Goal: Task Accomplishment & Management: Complete application form

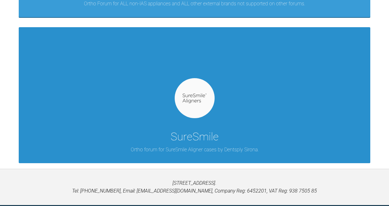
scroll to position [261, 0]
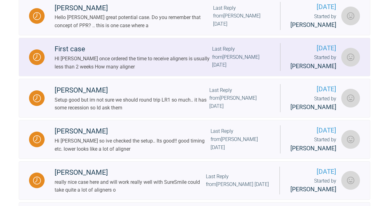
scroll to position [206, 0]
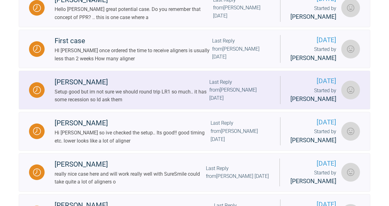
click at [175, 104] on div "Setup good but im not sure we should round trip LR1 so much.. it has some reces…" at bounding box center [132, 96] width 155 height 16
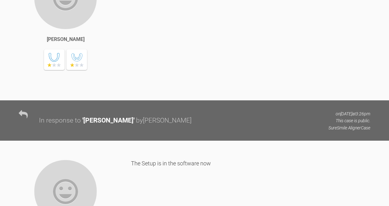
scroll to position [650, 0]
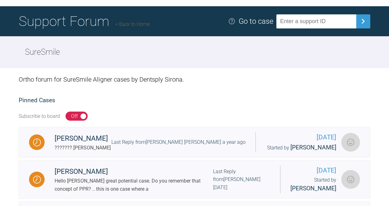
scroll to position [47, 0]
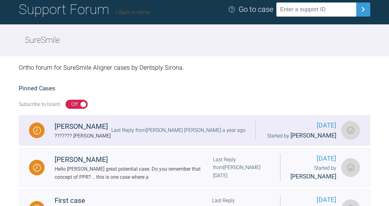
click at [126, 140] on div "[PERSON_NAME] Ytre ??????? [PERSON_NAME] Last Reply from [PERSON_NAME] a year a…" at bounding box center [150, 130] width 211 height 19
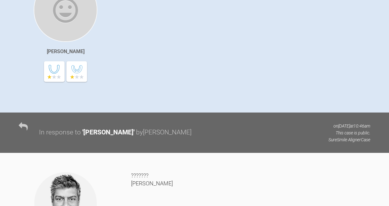
scroll to position [99, 0]
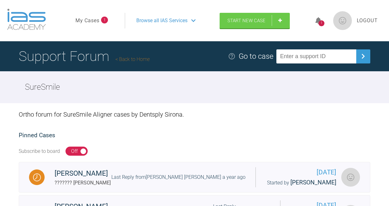
click at [103, 18] on span "1" at bounding box center [104, 20] width 7 height 7
click at [101, 24] on li "My Cases 1" at bounding box center [92, 21] width 32 height 8
click at [104, 23] on span "1" at bounding box center [104, 20] width 7 height 7
click at [83, 22] on link "My Cases" at bounding box center [88, 21] width 24 height 8
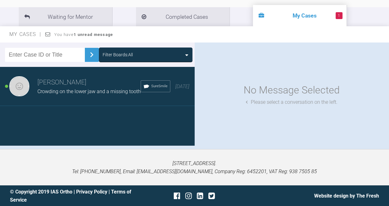
scroll to position [68, 0]
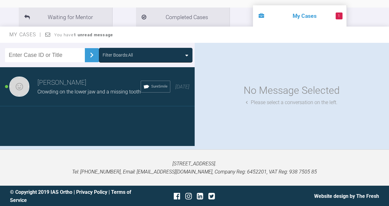
click at [127, 102] on div "Tiia Vuorinen Crowding on the lower jaw and a missing tooth SureSmile 6 months …" at bounding box center [97, 86] width 195 height 39
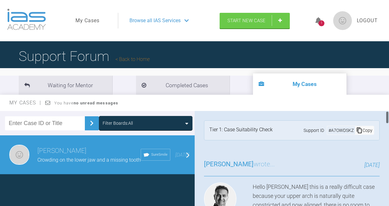
scroll to position [0, 0]
click at [351, 103] on div "My Cases You have no unread messages" at bounding box center [194, 103] width 389 height 16
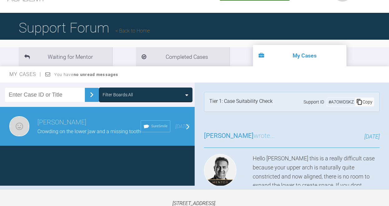
scroll to position [29, 0]
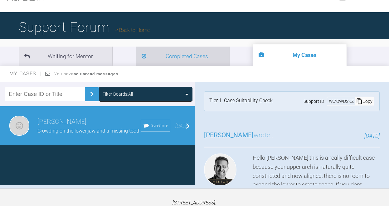
click at [162, 58] on li "Completed Cases" at bounding box center [183, 55] width 94 height 19
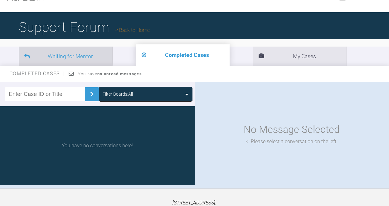
click at [103, 57] on li "Waiting for Mentor" at bounding box center [66, 55] width 94 height 19
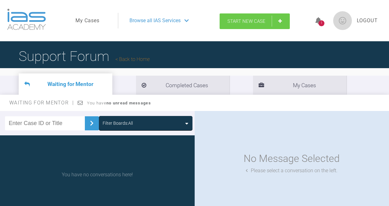
click at [236, 23] on span "Start New Case" at bounding box center [246, 21] width 38 height 6
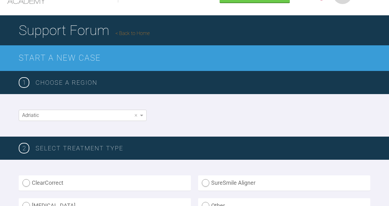
scroll to position [27, 0]
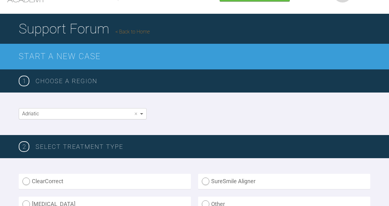
click at [142, 114] on span at bounding box center [141, 114] width 3 height 2
click at [143, 111] on span at bounding box center [143, 113] width 8 height 11
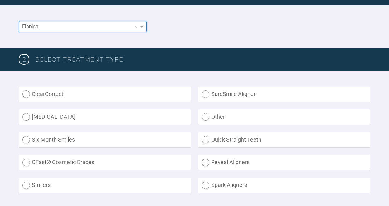
scroll to position [116, 0]
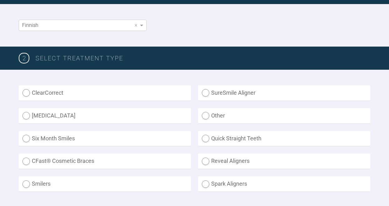
click at [242, 90] on label "SureSmile Aligner" at bounding box center [284, 92] width 172 height 15
radio Aligner "true"
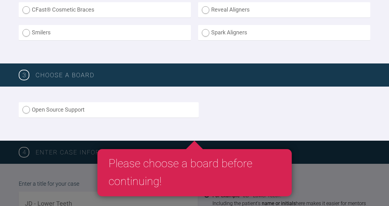
scroll to position [272, 0]
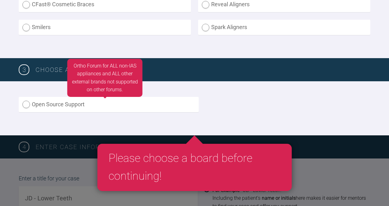
click at [159, 105] on label "Open Source Support" at bounding box center [109, 104] width 180 height 15
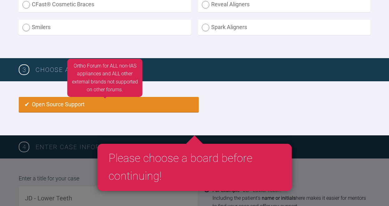
radio input "true"
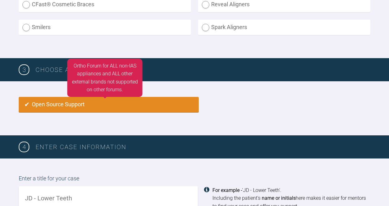
click at [159, 105] on label "Open Source Support" at bounding box center [109, 104] width 180 height 15
click at [81, 105] on label "Open Source Support" at bounding box center [109, 104] width 180 height 15
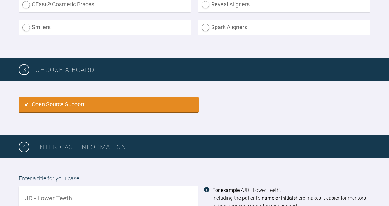
click at [224, 108] on div "Open Source Support" at bounding box center [195, 108] width 352 height 23
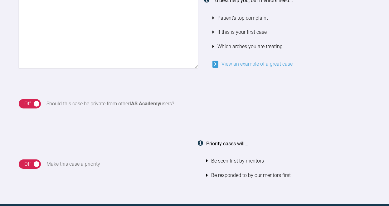
scroll to position [529, 0]
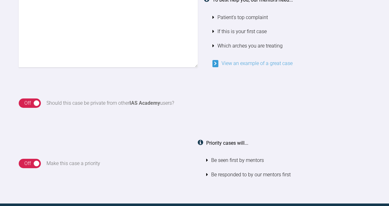
click at [240, 60] on link "View an example of a great case" at bounding box center [252, 63] width 80 height 6
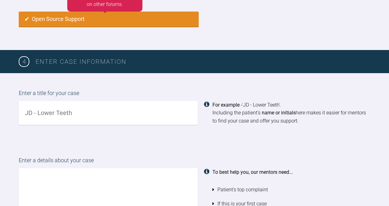
scroll to position [358, 0]
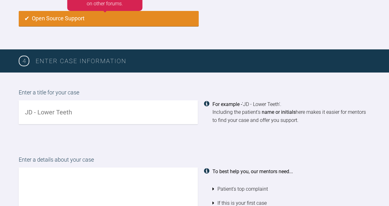
click at [186, 80] on div "Enter a title for your case For example - 'JD - Lower Teeth'. Including the pat…" at bounding box center [194, 105] width 389 height 67
click at [175, 107] on input "text" at bounding box center [108, 112] width 179 height 24
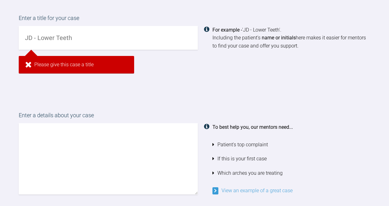
scroll to position [428, 0]
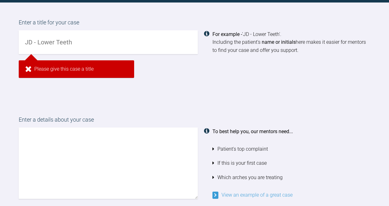
click at [99, 45] on input "text" at bounding box center [108, 42] width 179 height 24
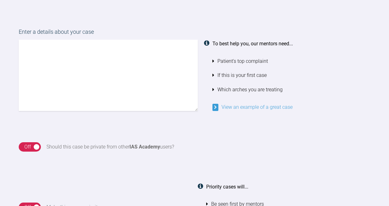
scroll to position [365, 0]
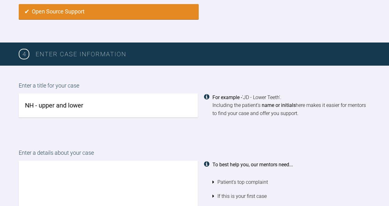
type input "NH - upper and lower"
click at [103, 124] on div "Enter a title for your case NH - upper and lower For example - 'JD - Lower Teet…" at bounding box center [194, 99] width 389 height 67
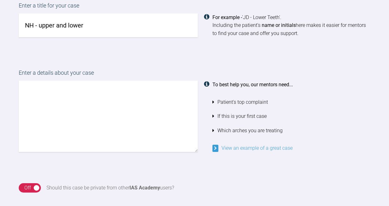
scroll to position [458, 0]
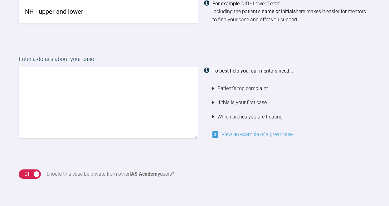
click at [158, 94] on textarea at bounding box center [108, 102] width 179 height 71
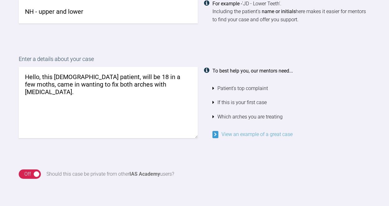
click at [109, 77] on textarea "Hello, this 17-year old patient, will be 18 in a few moths, came in wanting to …" at bounding box center [108, 102] width 179 height 71
click at [126, 74] on textarea "Hello, this 17-year old patient, will be 18 in a few moths, came in wanting to …" at bounding box center [108, 102] width 179 height 71
click at [108, 74] on textarea "Hello, this 17-year old patient, will be 18 in a few moths, came in wanting to …" at bounding box center [108, 102] width 179 height 71
click at [179, 75] on textarea "Hello, this 17-year old patient, (will be 18 in a few moths, came in wanting to…" at bounding box center [108, 102] width 179 height 71
click at [183, 87] on textarea "Hello, this 17-year old patient, (will be 18 in a few moths) came in wanting to…" at bounding box center [108, 102] width 179 height 71
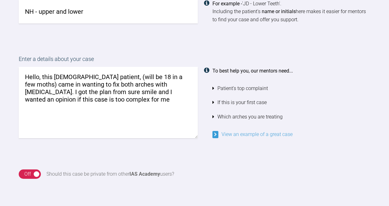
drag, startPoint x: 129, startPoint y: 90, endPoint x: 120, endPoint y: 90, distance: 9.4
click at [120, 90] on textarea "Hello, this 17-year old patient, (will be 18 in a few moths) came in wanting to…" at bounding box center [108, 102] width 179 height 71
click at [124, 99] on textarea "Hello, this 17-year old patient, (will be 18 in a few moths) came in wanting to…" at bounding box center [108, 102] width 179 height 71
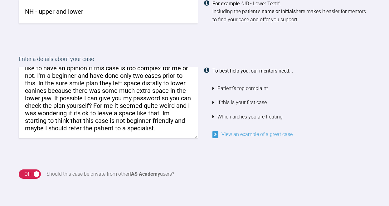
scroll to position [33, 0]
click at [54, 88] on textarea "Hello, this 17-year old patient, (will be 18 in a few moths) came in wanting to…" at bounding box center [108, 102] width 179 height 71
click at [141, 86] on textarea "Hello, this 17-year old patient, (will be 18 in a few moths) came in wanting to…" at bounding box center [108, 102] width 179 height 71
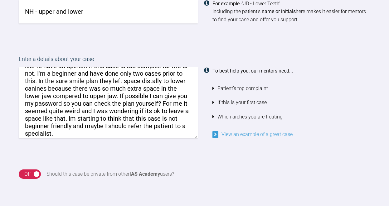
click at [169, 125] on textarea "Hello, this 17-year old patient, (will be 18 in a few moths) came in wanting to…" at bounding box center [108, 102] width 179 height 71
drag, startPoint x: 85, startPoint y: 95, endPoint x: 55, endPoint y: 92, distance: 29.8
click at [55, 92] on textarea "Hello, this 17-year old patient, (will be 18 in a few moths) came in wanting to…" at bounding box center [108, 102] width 179 height 71
click at [76, 99] on textarea "Hello, this 17-year old patient, (will be 18 in a few moths) came in wanting to…" at bounding box center [108, 102] width 179 height 71
click at [83, 94] on textarea "Hello, this 17-year old patient, (will be 18 in a few moths) came in wanting to…" at bounding box center [108, 102] width 179 height 71
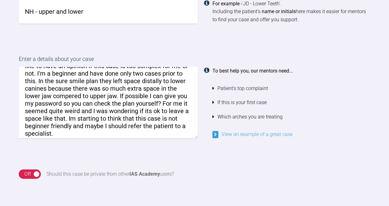
click at [61, 95] on textarea "Hello, this 17-year old patient, (will be 18 in a few moths) came in wanting to…" at bounding box center [108, 102] width 179 height 71
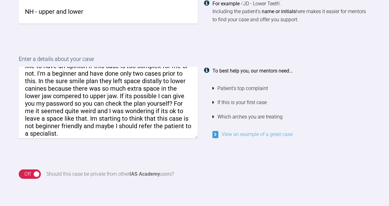
click at [92, 94] on textarea "Hello, this 17-year old patient, (will be 18 in a few moths) came in wanting to…" at bounding box center [108, 102] width 179 height 71
click at [100, 100] on textarea "Hello, this 17-year old patient, (will be 18 in a few moths) came in wanting to…" at bounding box center [108, 102] width 179 height 71
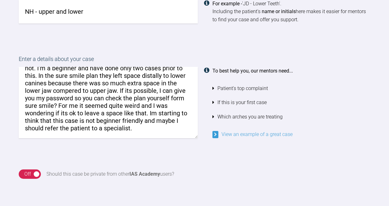
scroll to position [41, 0]
click at [65, 109] on textarea "Hello, this 17-year old patient, (will be 18 in a few moths) came in wanting to…" at bounding box center [108, 102] width 179 height 71
drag, startPoint x: 150, startPoint y: 93, endPoint x: 93, endPoint y: 102, distance: 58.1
click at [93, 102] on textarea "Hello, this 17-year old patient, (will be 18 in a few moths) came in wanting to…" at bounding box center [108, 102] width 179 height 71
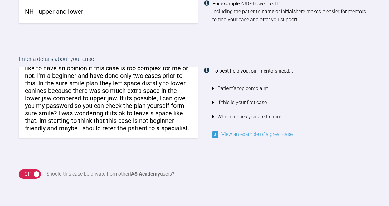
scroll to position [33, 0]
click at [146, 108] on textarea "Hello, this 17-year old patient, (will be 18 in a few moths) came in wanting to…" at bounding box center [108, 102] width 179 height 71
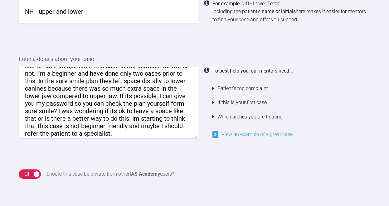
click at [177, 130] on textarea "Hello, this 17-year old patient, (will be 18 in a few moths) came in wanting to…" at bounding box center [108, 102] width 179 height 71
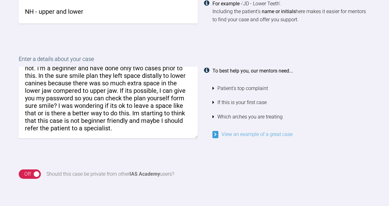
scroll to position [41, 0]
click at [177, 110] on textarea "Hello, this 17-year old patient, (will be 18 in a few moths) came in wanting to…" at bounding box center [108, 102] width 179 height 71
click at [59, 117] on textarea "Hello, this 17-year old patient, (will be 18 in a few moths) came in wanting to…" at bounding box center [108, 102] width 179 height 71
click at [92, 123] on textarea "Hello, this 17-year old patient, (will be 18 in a few moths) came in wanting to…" at bounding box center [108, 102] width 179 height 71
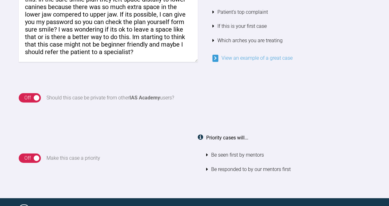
scroll to position [536, 0]
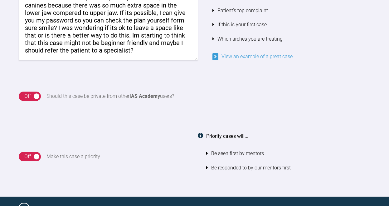
type textarea "Hello, this 17-year old patient, (will be 18 in a few moths) came in wanting to…"
click at [37, 92] on div "On Off" at bounding box center [30, 95] width 22 height 9
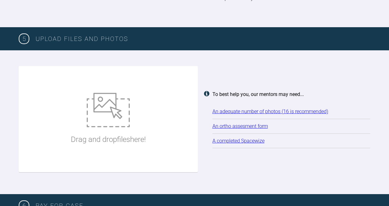
scroll to position [707, 0]
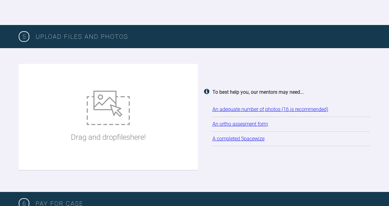
click at [124, 124] on div "Drag and drop files here!" at bounding box center [108, 117] width 75 height 94
click at [115, 121] on div "Drag and drop files here!" at bounding box center [108, 117] width 75 height 94
type input "C:\fakepath\image0-2.jpeg"
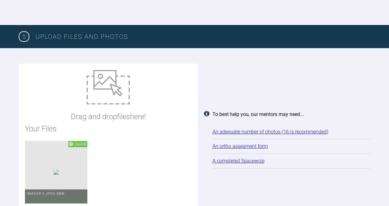
click at [116, 90] on img at bounding box center [108, 87] width 43 height 34
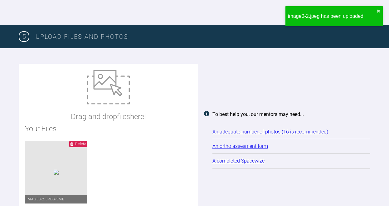
type input "C:\fakepath\image0-3.jpeg"
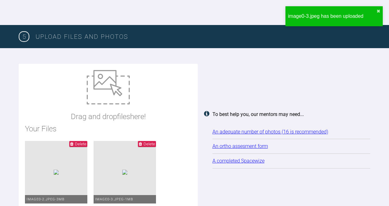
click at [111, 89] on img at bounding box center [108, 87] width 43 height 34
type input "C:\fakepath\image0.jpeg"
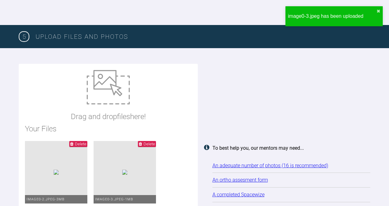
scroll to position [753, 0]
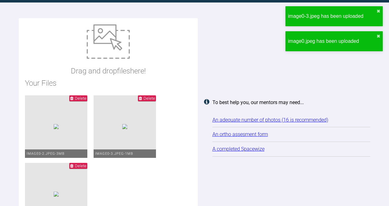
click at [123, 43] on img at bounding box center [108, 41] width 43 height 34
type input "C:\fakepath\image1-2.jpeg"
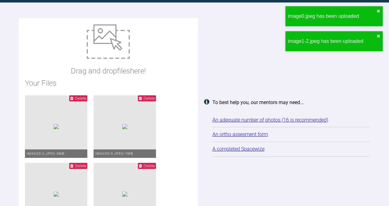
click at [125, 39] on img at bounding box center [108, 41] width 43 height 34
type input "C:\fakepath\image1.jpeg"
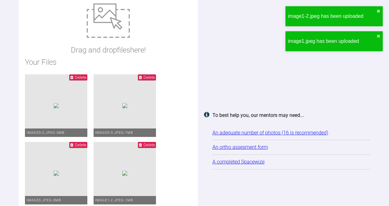
scroll to position [749, 0]
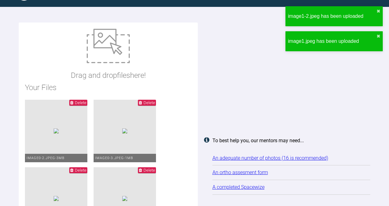
click at [127, 47] on img at bounding box center [108, 46] width 43 height 34
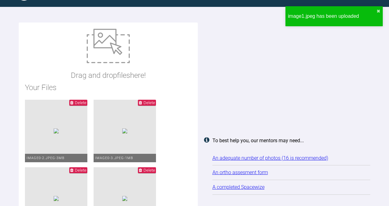
type input "C:\fakepath\image2-2.jpeg"
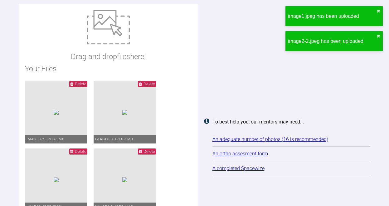
scroll to position [761, 0]
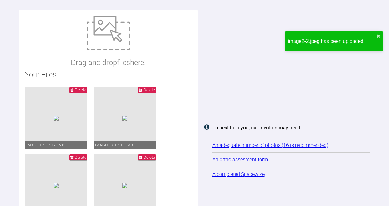
click at [120, 44] on img at bounding box center [108, 33] width 43 height 34
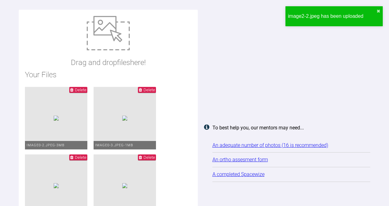
type input "C:\fakepath\image2.jpeg"
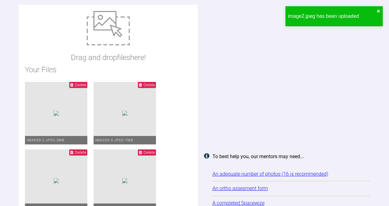
scroll to position [762, 0]
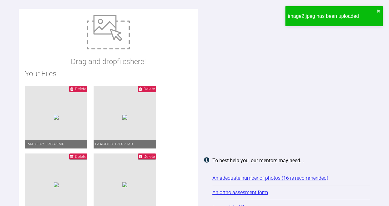
click at [126, 46] on div "Drag and drop files here!" at bounding box center [108, 41] width 75 height 52
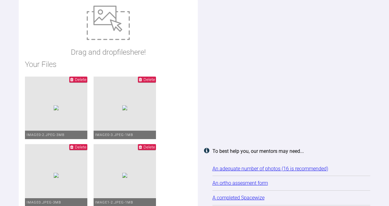
scroll to position [773, 0]
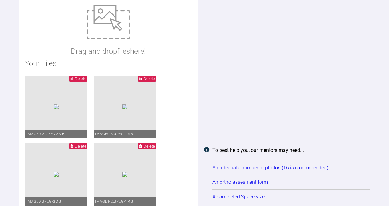
click at [121, 45] on p "Drag and drop files here!" at bounding box center [108, 51] width 75 height 12
type input "C:\fakepath\image1-3.jpeg"
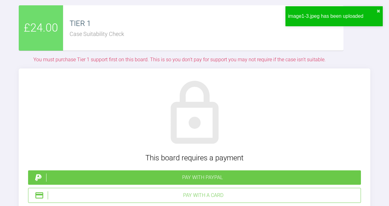
scroll to position [1188, 0]
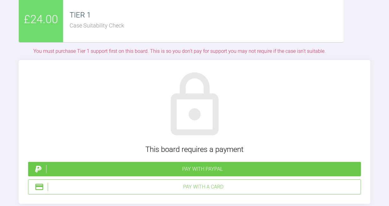
click at [168, 179] on div "Pay with a Card" at bounding box center [194, 186] width 333 height 15
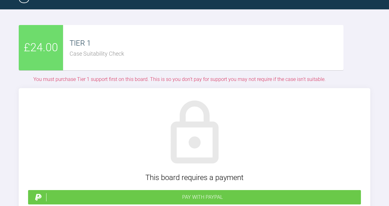
scroll to position [1160, 0]
click at [166, 40] on div "TIER 1" at bounding box center [207, 43] width 274 height 12
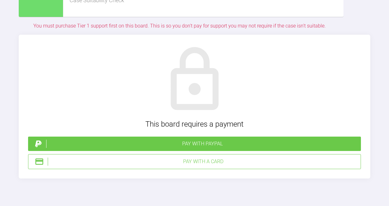
scroll to position [1215, 0]
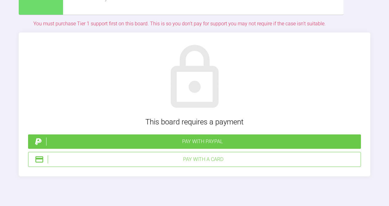
click at [203, 155] on div "Pay with a Card" at bounding box center [203, 159] width 310 height 8
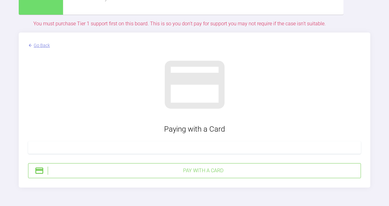
click at [206, 166] on div "Pay with a Card" at bounding box center [203, 170] width 310 height 8
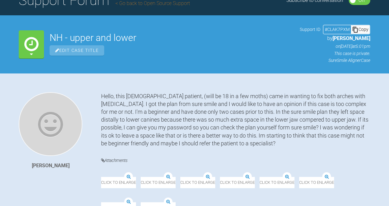
scroll to position [57, 0]
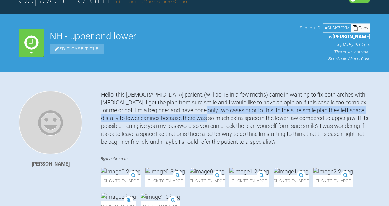
drag, startPoint x: 198, startPoint y: 111, endPoint x: 202, endPoint y: 113, distance: 4.1
click at [202, 113] on div "Hello, this 17-year old patient, (will be 18 in a few moths) came in wanting to…" at bounding box center [235, 117] width 269 height 55
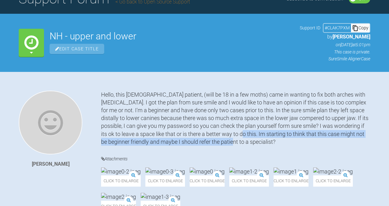
drag, startPoint x: 238, startPoint y: 132, endPoint x: 241, endPoint y: 136, distance: 5.1
click at [241, 136] on div "Hello, this 17-year old patient, (will be 18 in a few moths) came in wanting to…" at bounding box center [235, 117] width 269 height 55
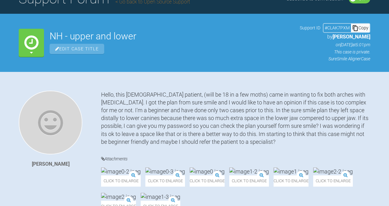
click at [212, 115] on div "Hello, this 17-year old patient, (will be 18 in a few moths) came in wanting to…" at bounding box center [235, 117] width 269 height 55
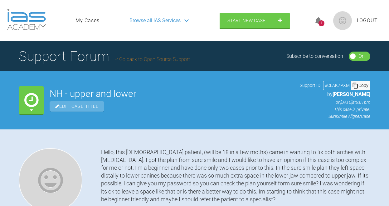
scroll to position [0, 0]
click at [320, 24] on div "1" at bounding box center [322, 23] width 6 height 6
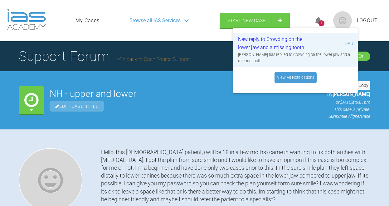
click at [271, 100] on div "NH - upper and lower Edit Case Title" at bounding box center [172, 100] width 245 height 22
click at [365, 23] on span "Logout" at bounding box center [367, 21] width 21 height 8
